Goal: Book appointment/travel/reservation

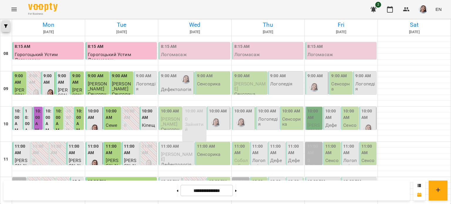
click at [6, 28] on icon "button" at bounding box center [6, 26] width 4 height 4
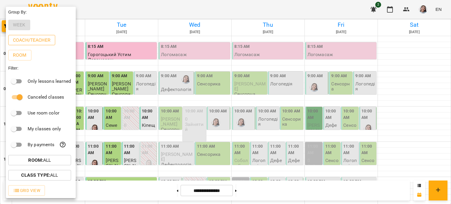
click at [28, 45] on button "Coach/Teacher" at bounding box center [31, 40] width 47 height 11
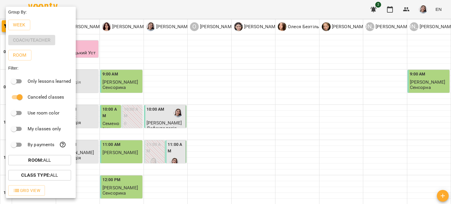
click at [195, 35] on div at bounding box center [225, 102] width 451 height 204
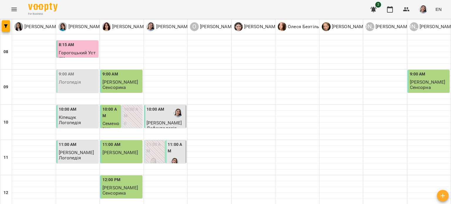
scroll to position [264, 0]
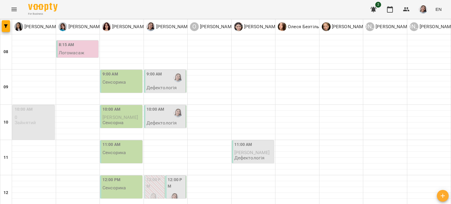
scroll to position [204, 0]
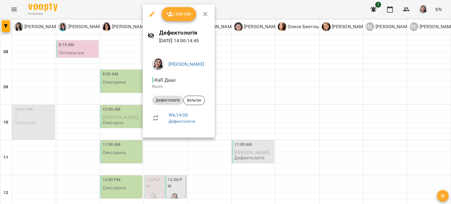
click at [285, 98] on div at bounding box center [225, 102] width 451 height 204
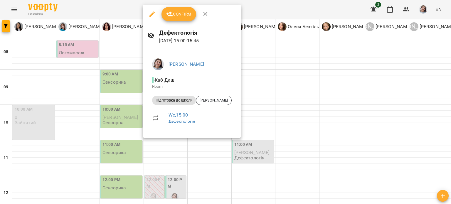
click at [266, 78] on div at bounding box center [225, 102] width 451 height 204
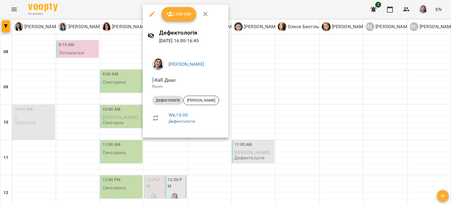
click at [255, 89] on div at bounding box center [225, 102] width 451 height 204
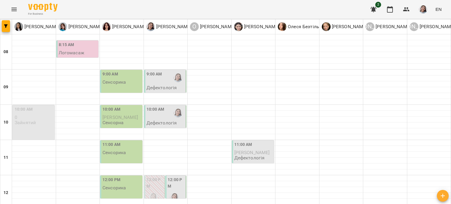
scroll to position [117, 0]
click at [170, 193] on img "Дарія Тріпадуш" at bounding box center [174, 197] width 9 height 9
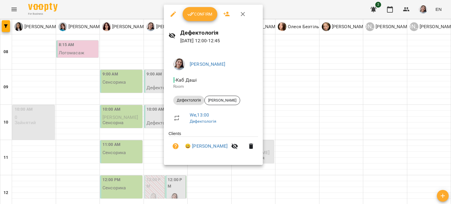
click at [292, 91] on div at bounding box center [225, 102] width 451 height 204
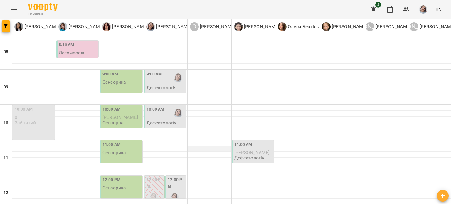
scroll to position [0, 0]
click at [177, 84] on div at bounding box center [178, 78] width 14 height 14
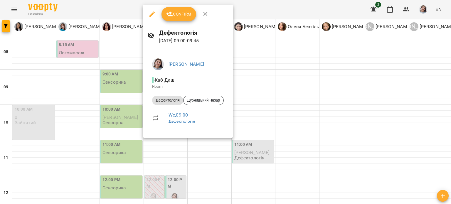
click at [265, 104] on div at bounding box center [225, 102] width 451 height 204
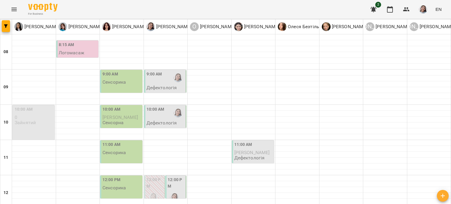
click at [182, 112] on div at bounding box center [178, 113] width 14 height 14
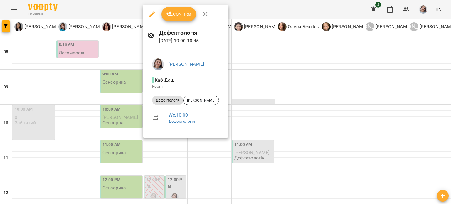
click at [249, 102] on div at bounding box center [225, 102] width 451 height 204
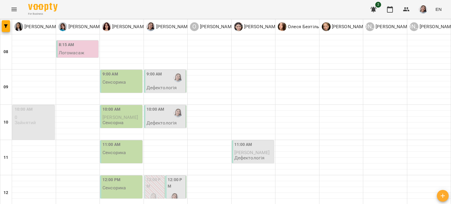
click at [179, 83] on div at bounding box center [178, 78] width 14 height 14
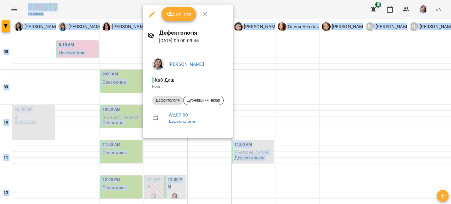
click at [179, 84] on p "Room" at bounding box center [188, 87] width 72 height 6
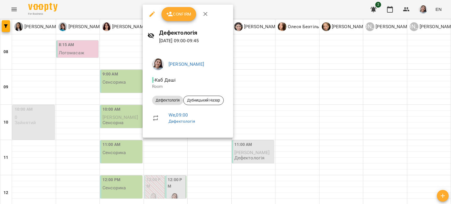
click at [244, 80] on div at bounding box center [225, 102] width 451 height 204
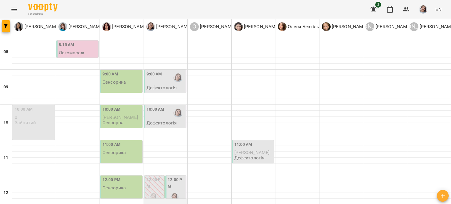
scroll to position [117, 0]
click at [170, 193] on img "Дарія Тріпадуш" at bounding box center [174, 197] width 9 height 9
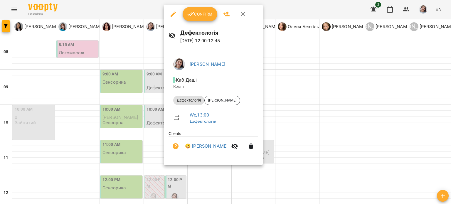
click at [284, 88] on div at bounding box center [225, 102] width 451 height 204
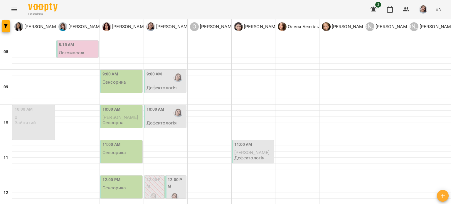
scroll to position [176, 0]
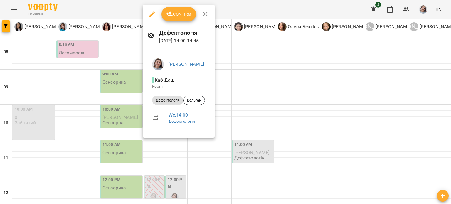
click at [263, 116] on div at bounding box center [225, 102] width 451 height 204
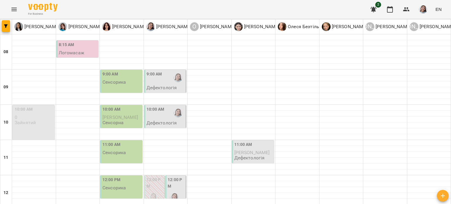
scroll to position [235, 0]
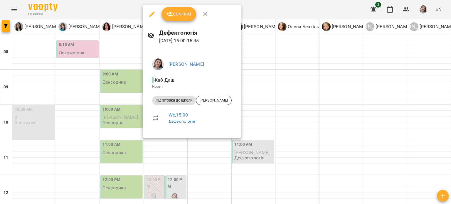
click at [254, 85] on div at bounding box center [225, 102] width 451 height 204
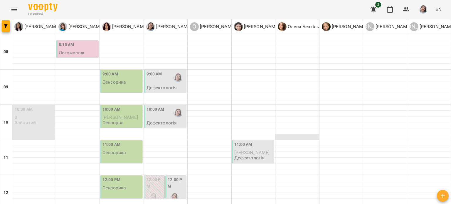
scroll to position [0, 0]
